Goal: Task Accomplishment & Management: Complete application form

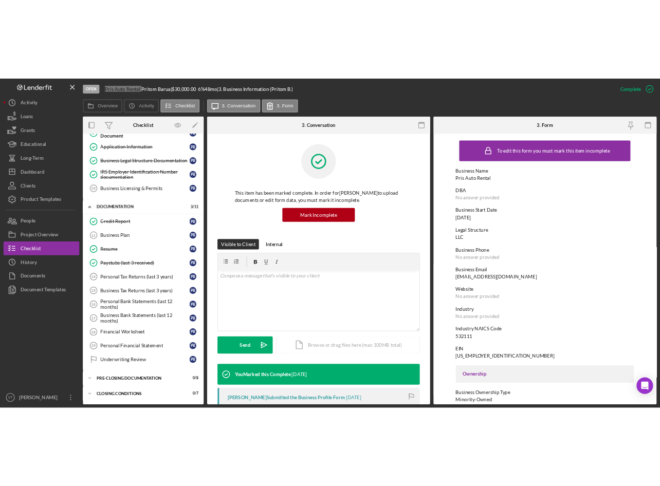
scroll to position [51, 0]
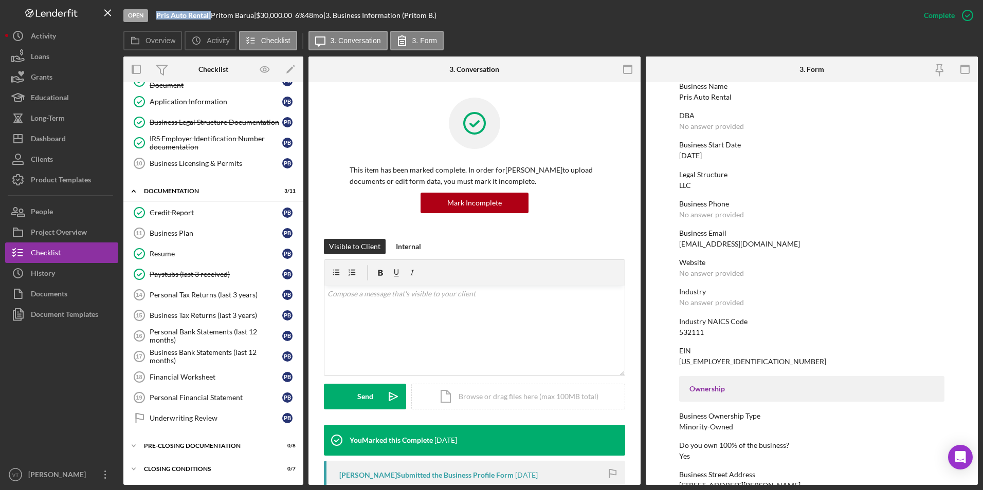
click at [61, 389] on div at bounding box center [61, 395] width 113 height 140
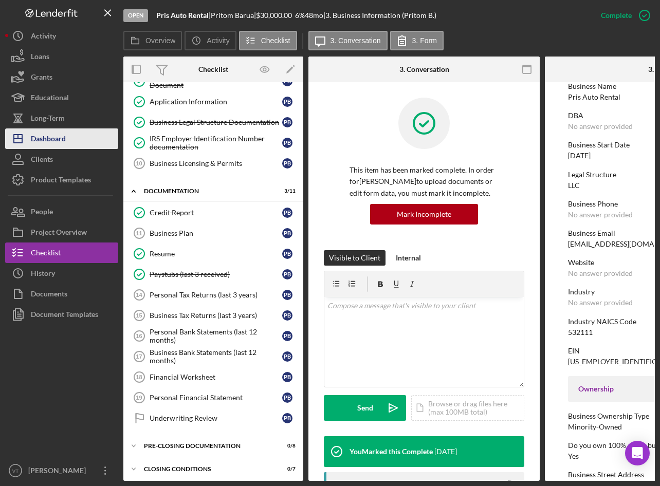
click at [60, 138] on div "Dashboard" at bounding box center [48, 140] width 35 height 23
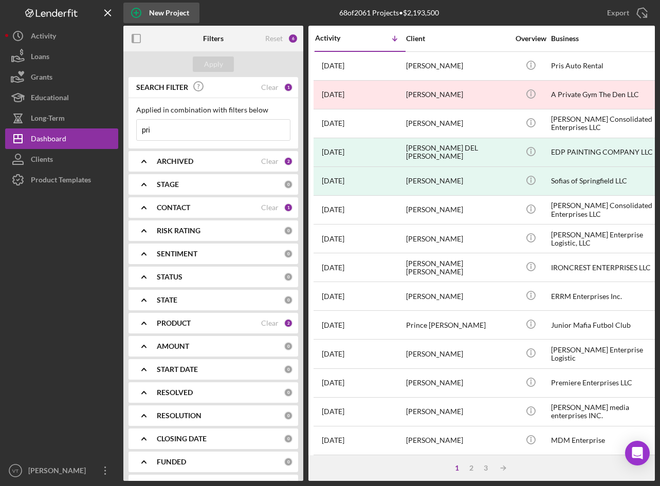
click at [153, 11] on div "New Project" at bounding box center [169, 13] width 40 height 21
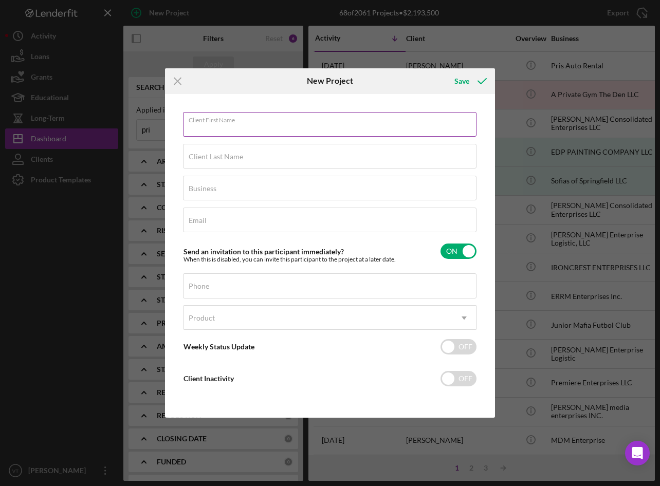
click at [265, 122] on div "Client First Name Required" at bounding box center [330, 125] width 294 height 26
type input "[PERSON_NAME]"
type input "l"
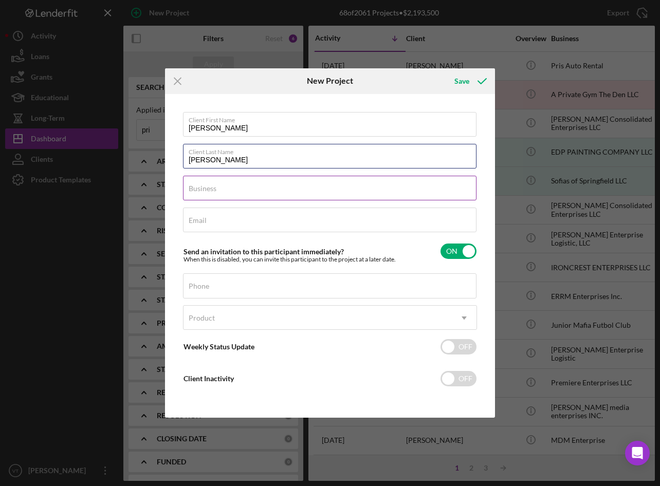
type input "[PERSON_NAME]"
click at [247, 190] on input "Business" at bounding box center [329, 188] width 293 height 25
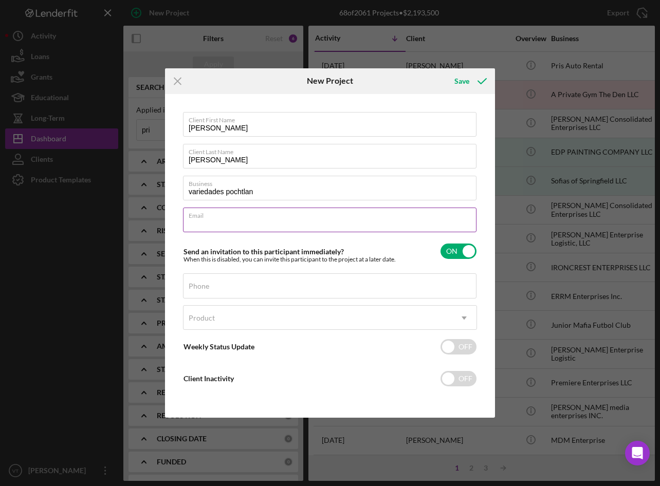
click at [221, 216] on div "Email Required" at bounding box center [330, 221] width 294 height 26
click at [267, 221] on input "Email" at bounding box center [329, 220] width 293 height 25
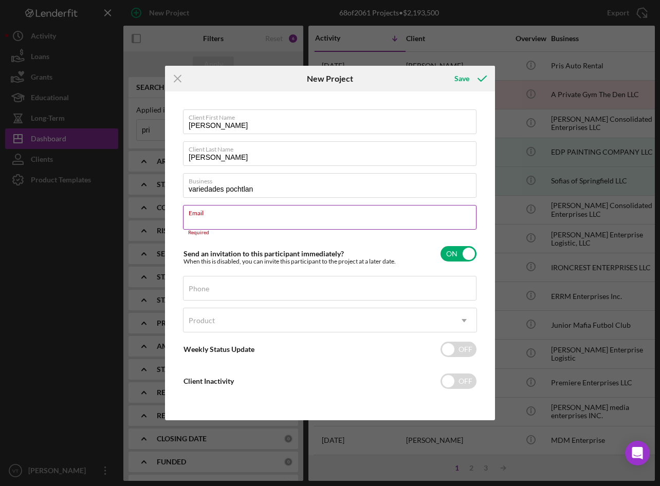
click at [281, 219] on input "Email" at bounding box center [329, 217] width 293 height 25
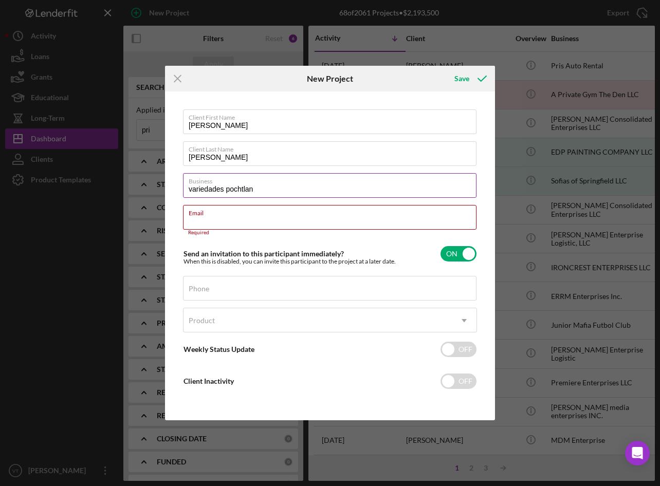
click at [248, 187] on input "variedades pochtlan" at bounding box center [329, 185] width 293 height 25
drag, startPoint x: 275, startPoint y: 191, endPoint x: 174, endPoint y: 189, distance: 101.3
click at [174, 189] on div "Client First Name [PERSON_NAME] Client Last Name [PERSON_NAME] Business varieda…" at bounding box center [330, 256] width 325 height 324
paste input "Variedades Pochtlan & Produce LLC"
type input "Variedades Pochtlan & Produce LLC"
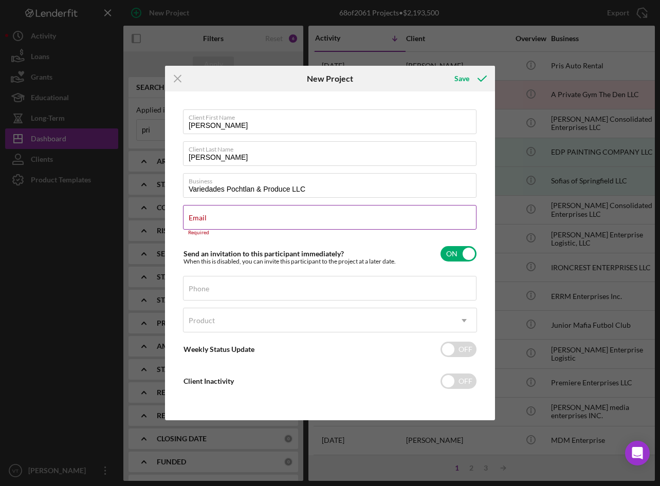
click at [253, 218] on div "Email Required" at bounding box center [330, 220] width 294 height 31
paste input "[EMAIL_ADDRESS][DOMAIN_NAME]"
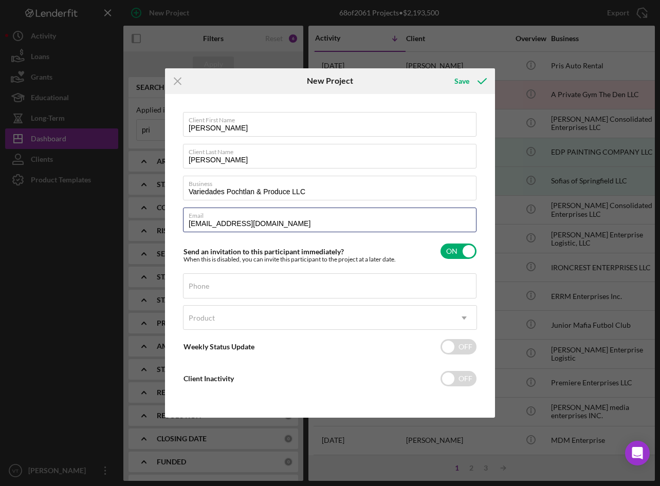
type input "[EMAIL_ADDRESS][DOMAIN_NAME]"
drag, startPoint x: 320, startPoint y: 226, endPoint x: 141, endPoint y: 228, distance: 179.4
click at [149, 226] on div "Icon/Menu Close New Project Save Client First Name [PERSON_NAME] Client Last Na…" at bounding box center [330, 243] width 660 height 486
click at [256, 291] on input "Phone" at bounding box center [329, 285] width 293 height 25
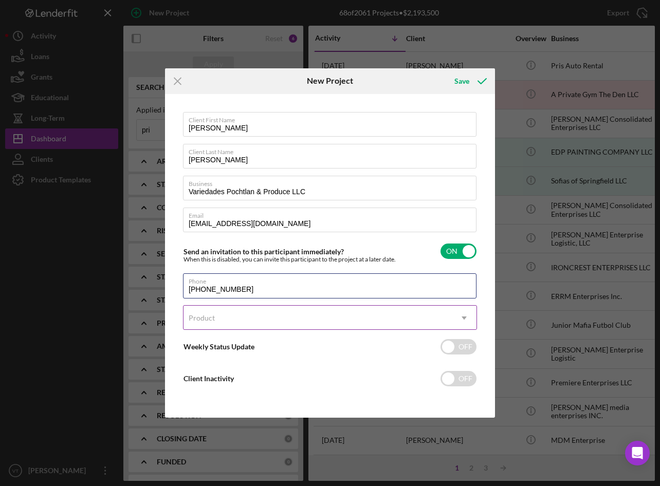
type input "[PHONE_NUMBER]"
click at [278, 319] on div "Product" at bounding box center [317, 318] width 268 height 24
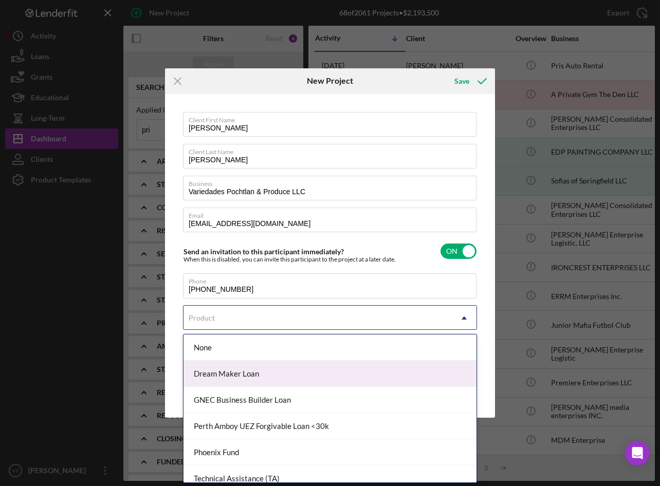
click at [245, 380] on div "Dream Maker Loan" at bounding box center [329, 374] width 293 height 26
checkbox input "true"
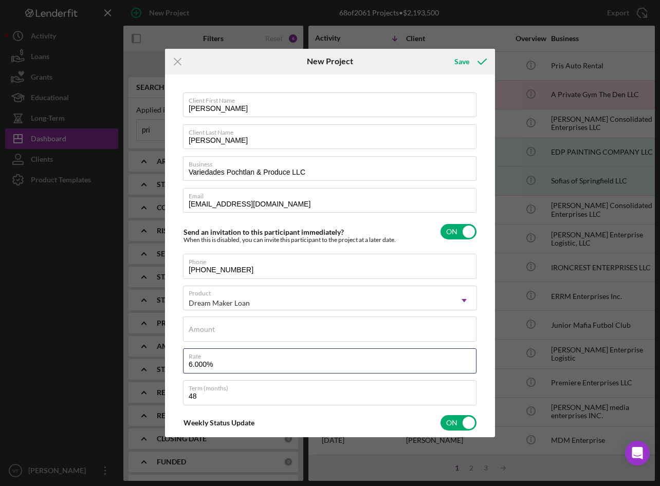
drag, startPoint x: 218, startPoint y: 366, endPoint x: 145, endPoint y: 366, distance: 73.0
click at [145, 366] on div "Icon/Menu Close New Project Save Client First Name [PERSON_NAME] Client Last Na…" at bounding box center [330, 243] width 660 height 486
type input "5.990%"
click at [168, 368] on div "Client First Name [PERSON_NAME] Client Last Name [PERSON_NAME] Business Varieda…" at bounding box center [330, 256] width 325 height 358
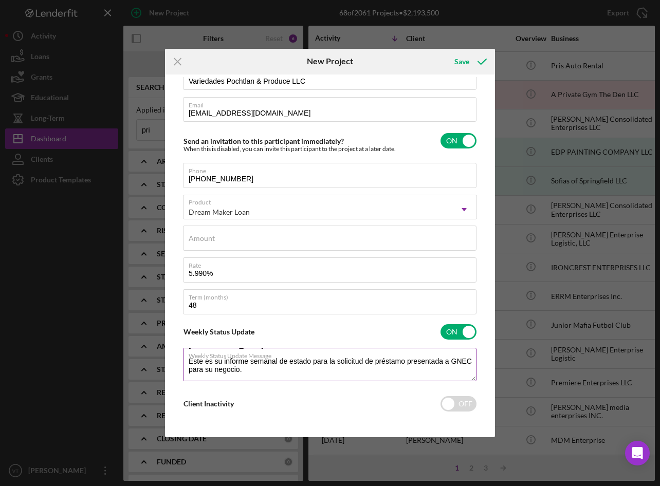
scroll to position [154, 0]
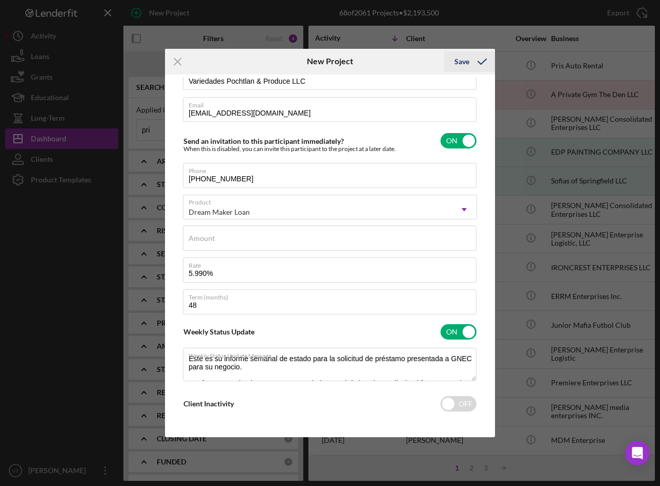
click at [458, 63] on div "Save" at bounding box center [461, 61] width 15 height 21
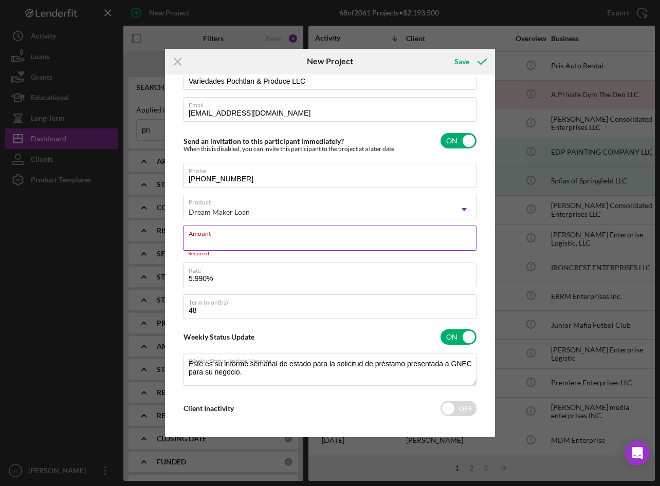
click at [244, 242] on input "Amount" at bounding box center [329, 238] width 293 height 25
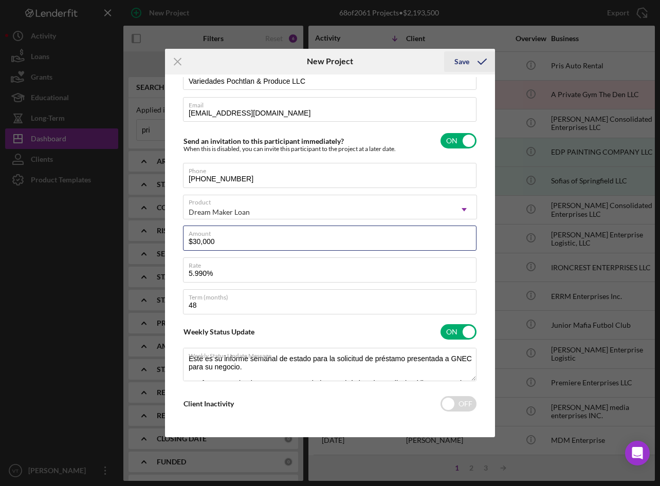
type input "$30,000"
click at [465, 65] on div "Save" at bounding box center [461, 61] width 15 height 21
checkbox input "false"
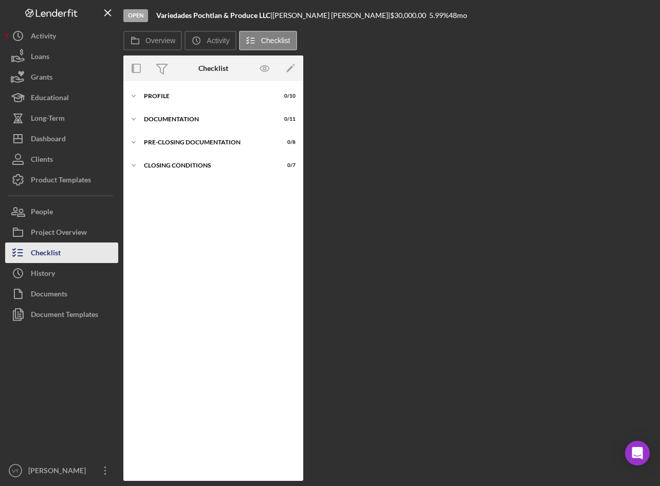
click at [65, 256] on button "Checklist" at bounding box center [61, 253] width 113 height 21
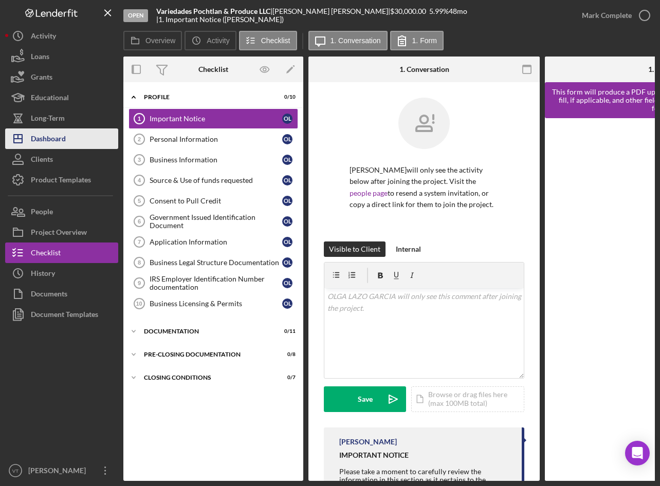
click at [48, 142] on div "Dashboard" at bounding box center [48, 140] width 35 height 23
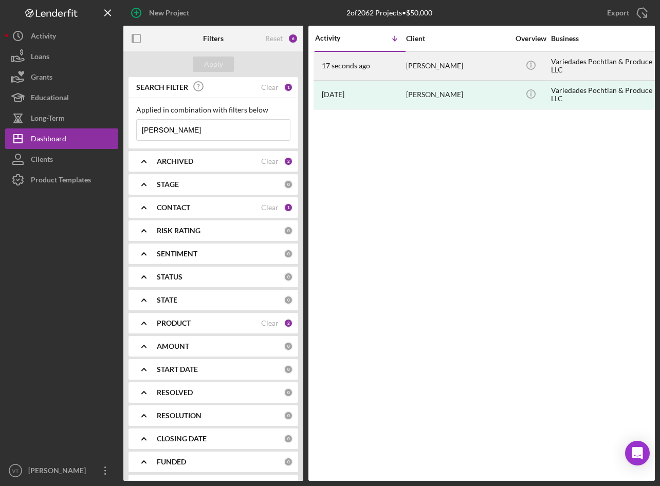
click at [491, 62] on div "[PERSON_NAME]" at bounding box center [457, 65] width 103 height 27
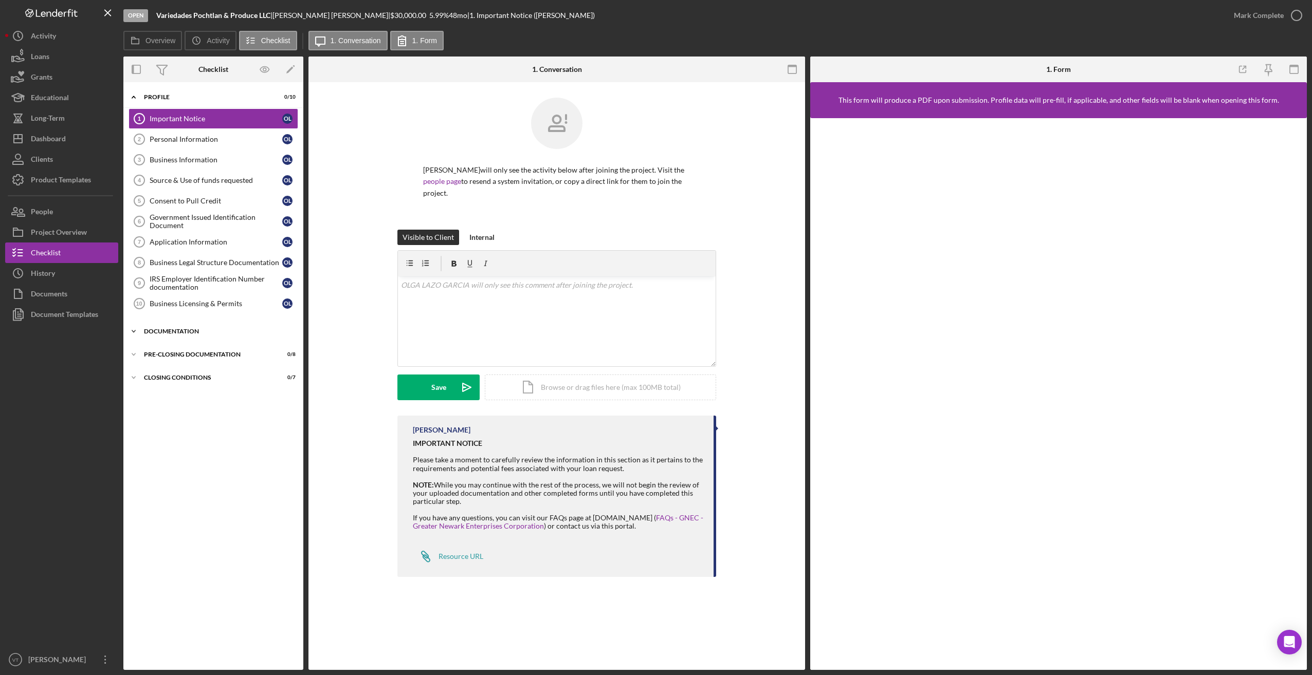
click at [137, 332] on icon "Icon/Expander" at bounding box center [133, 331] width 21 height 21
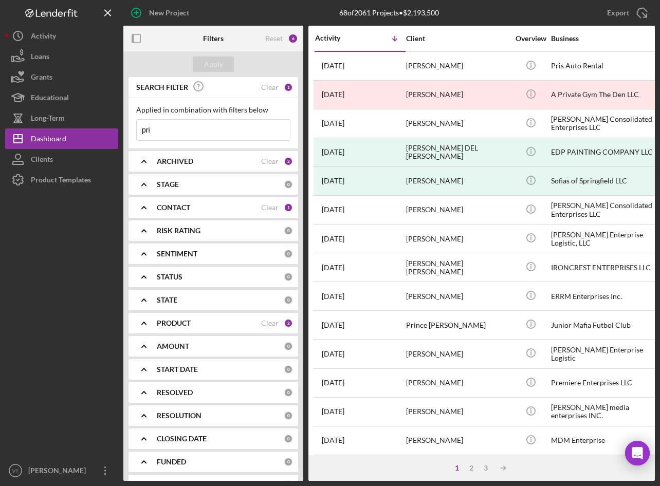
click at [171, 135] on input "pri" at bounding box center [213, 130] width 153 height 21
drag, startPoint x: 171, startPoint y: 134, endPoint x: 98, endPoint y: 133, distance: 73.5
click at [98, 133] on div "New Project 68 of 2061 Projects • $2,193,500 pri Export Icon/Export Filters Res…" at bounding box center [330, 240] width 650 height 481
click at [220, 56] on div "Apply" at bounding box center [213, 64] width 180 height 26
click at [221, 65] on div "Apply" at bounding box center [213, 64] width 19 height 15
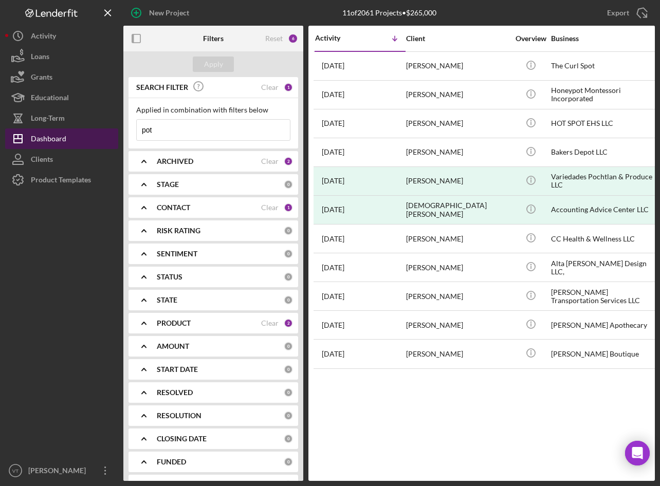
drag, startPoint x: 176, startPoint y: 131, endPoint x: 103, endPoint y: 131, distance: 72.5
click at [103, 131] on div "New Project 11 of 2061 Projects • $265,000 pri Export Icon/Export Filters Reset…" at bounding box center [330, 240] width 650 height 481
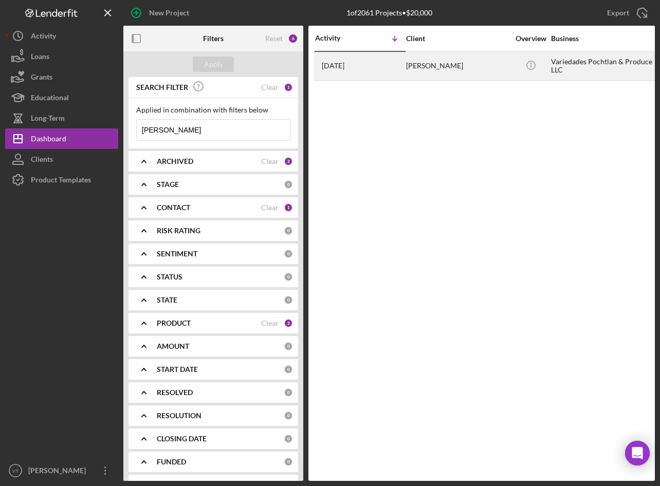
type input "[PERSON_NAME]"
click at [427, 68] on div "[PERSON_NAME]" at bounding box center [457, 65] width 103 height 27
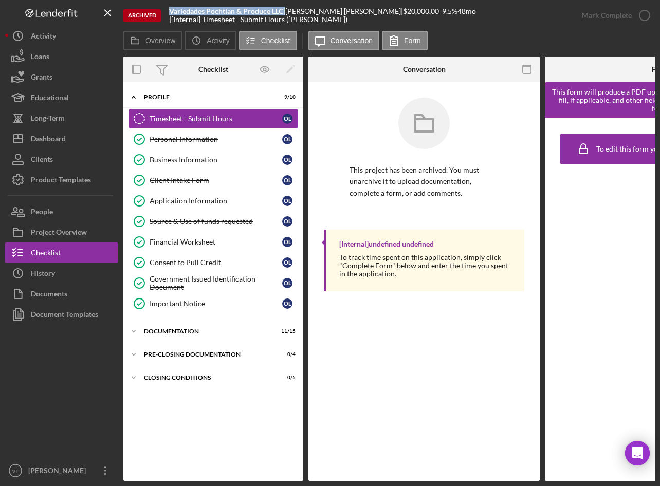
drag, startPoint x: 171, startPoint y: 11, endPoint x: 285, endPoint y: 9, distance: 114.6
click at [285, 9] on div "Variedades Pochtlan & Produce LLC |" at bounding box center [227, 11] width 116 height 8
copy div "Variedades Pochtlan & Produce LLC"
click at [50, 235] on div "Project Overview" at bounding box center [59, 233] width 56 height 23
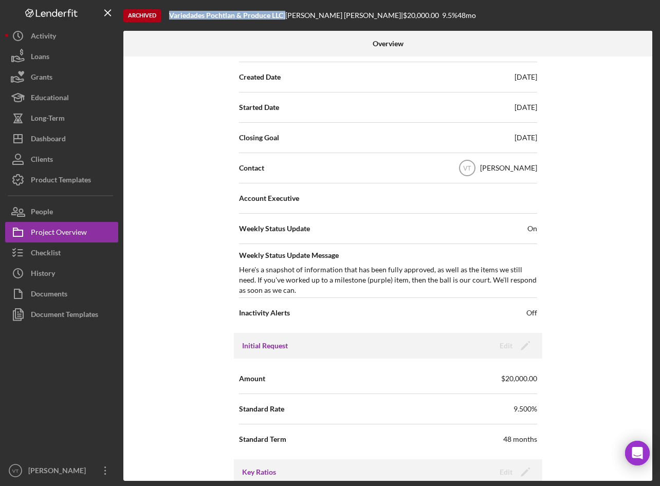
scroll to position [103, 0]
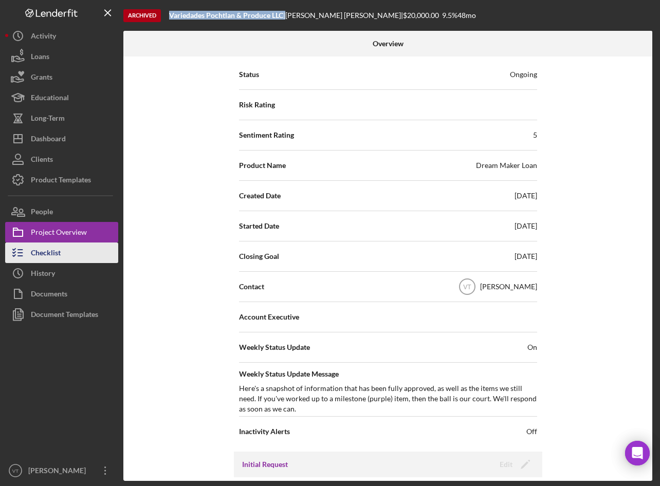
click at [58, 255] on div "Checklist" at bounding box center [46, 254] width 30 height 23
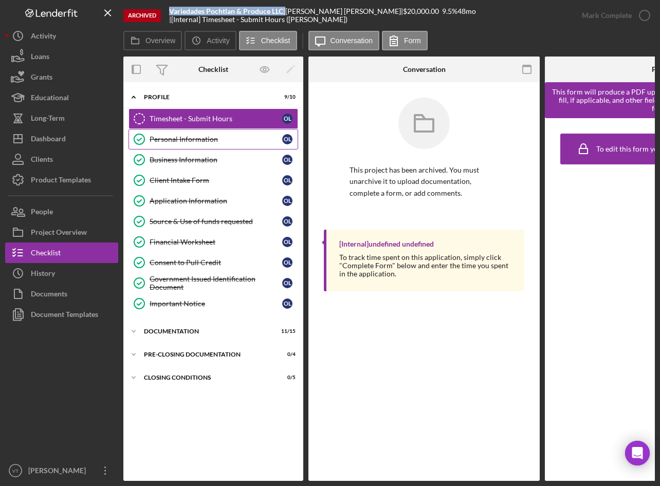
click at [198, 142] on div "Personal Information" at bounding box center [216, 139] width 133 height 8
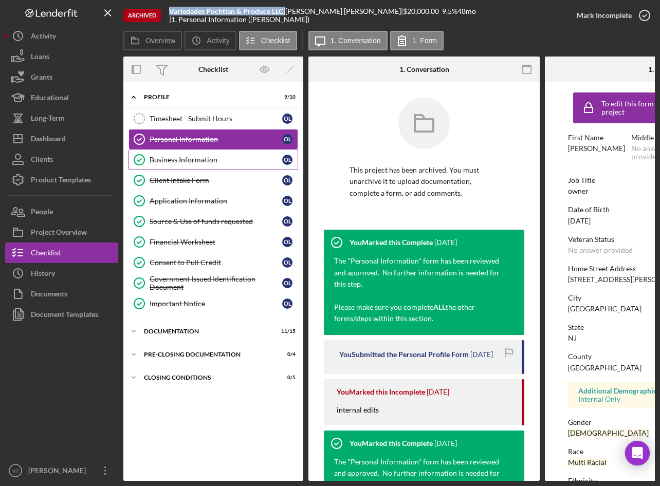
click at [206, 162] on div "Business Information" at bounding box center [216, 160] width 133 height 8
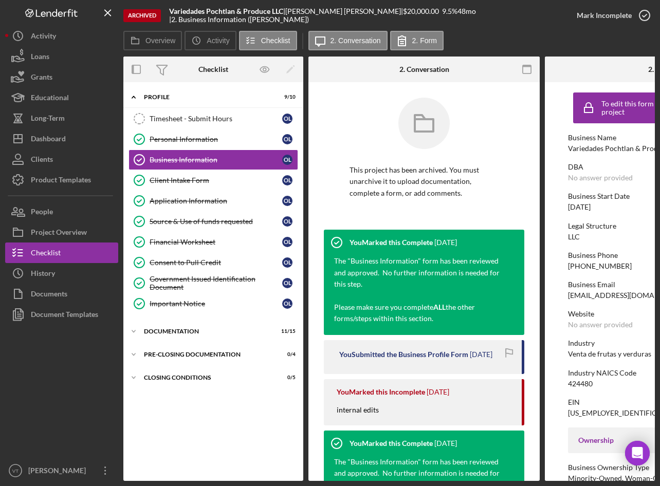
click at [597, 298] on div "[EMAIL_ADDRESS][DOMAIN_NAME]" at bounding box center [628, 295] width 121 height 8
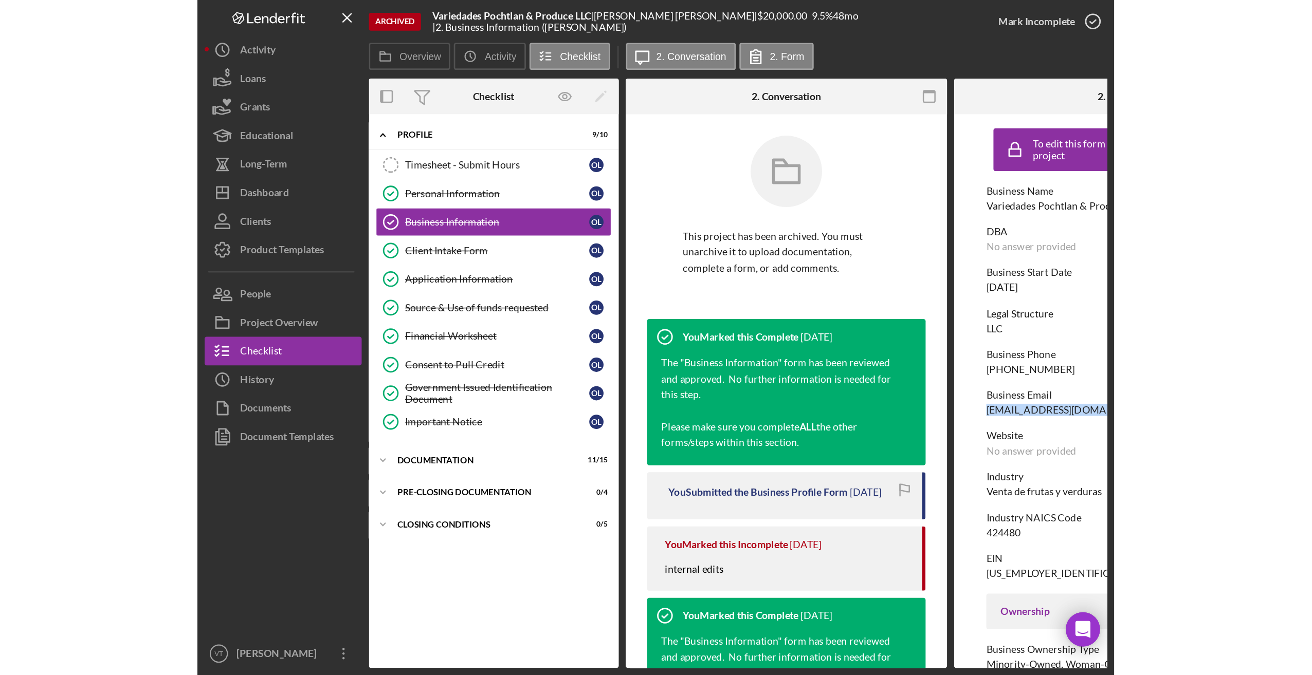
scroll to position [0, 121]
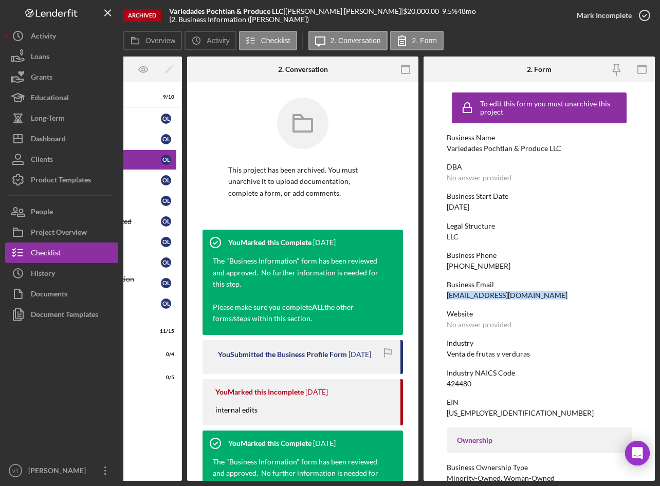
drag, startPoint x: 567, startPoint y: 297, endPoint x: 669, endPoint y: 293, distance: 101.8
click at [659, 293] on html "Archived Variedades Pochtlan & Produce LLC | OLGA LAZO GARCIA | $20,000.00 9.5 …" at bounding box center [330, 243] width 660 height 486
copy div "[EMAIL_ADDRESS][DOMAIN_NAME]"
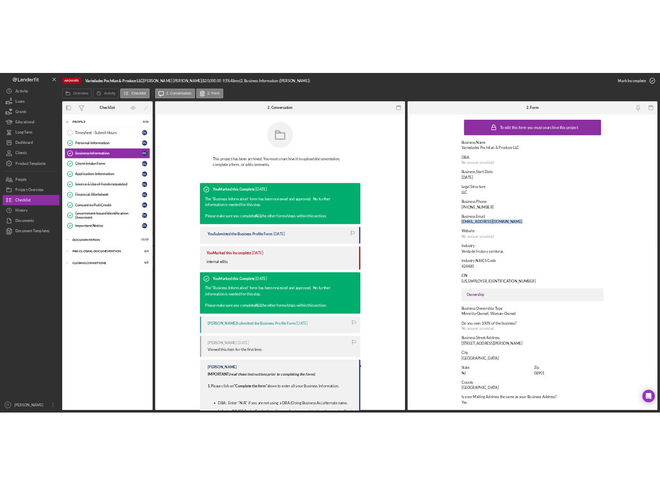
scroll to position [0, 0]
